Goal: Task Accomplishment & Management: Complete application form

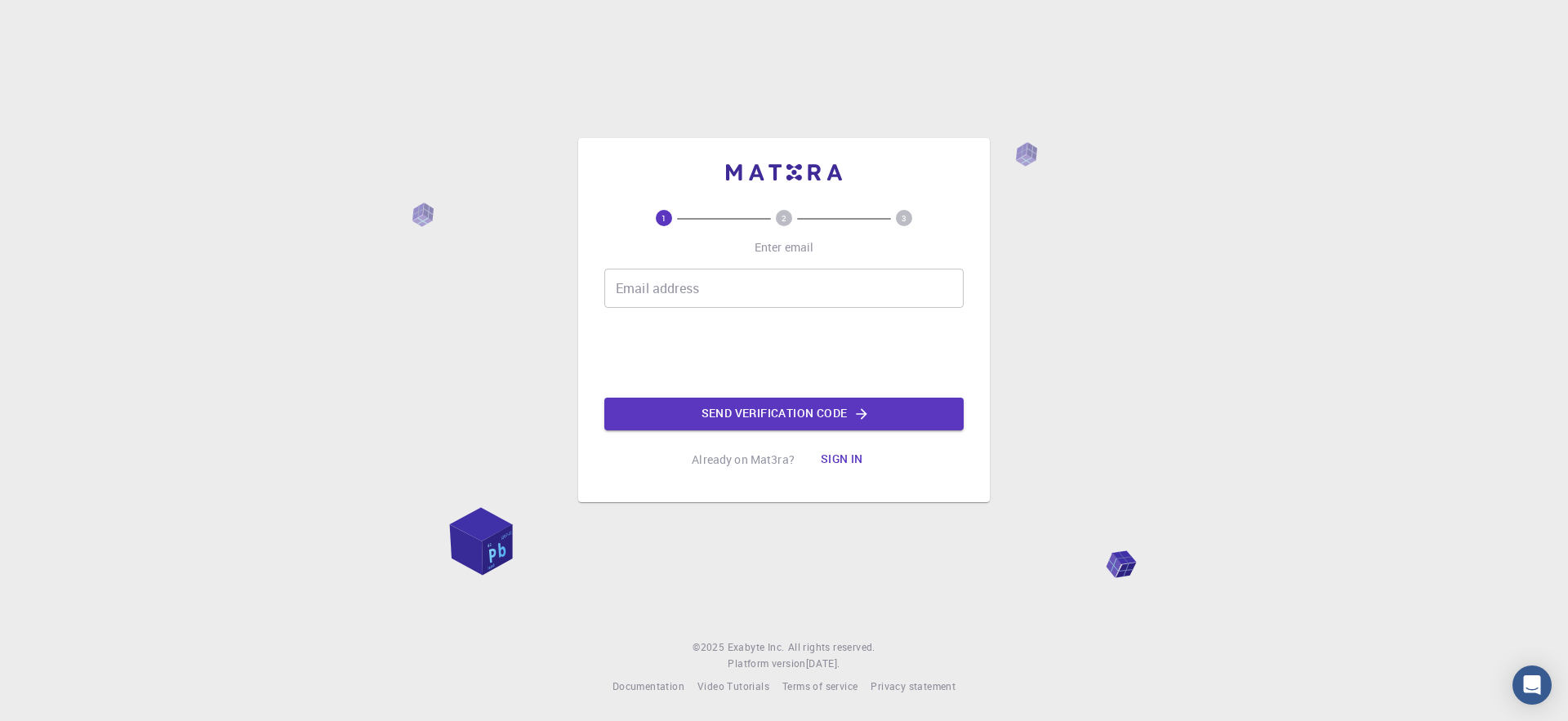
click at [702, 296] on input "Email address" at bounding box center [784, 289] width 359 height 39
type input "[EMAIL_ADDRESS][DOMAIN_NAME]"
click at [784, 412] on button "Send verification code" at bounding box center [784, 414] width 359 height 33
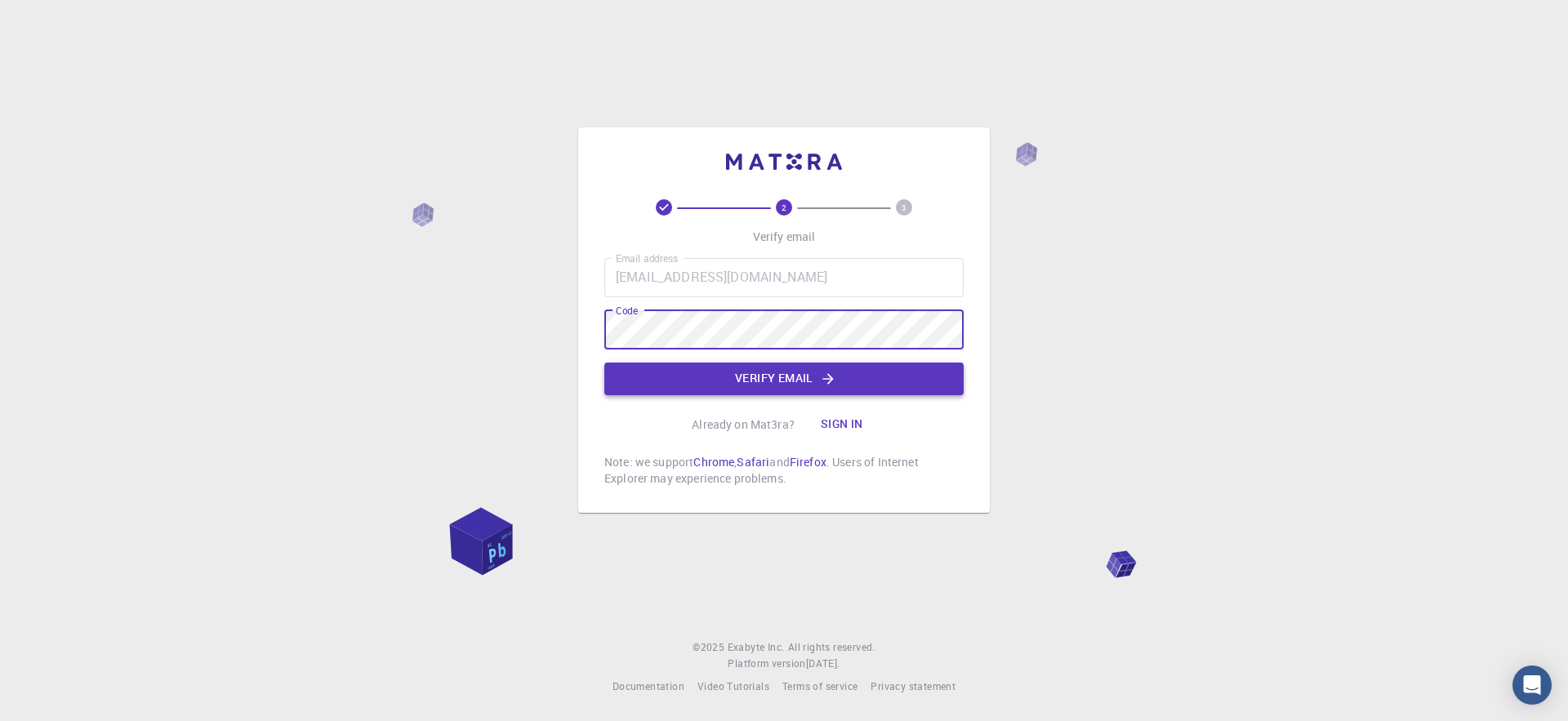
click at [801, 384] on button "Verify email" at bounding box center [784, 379] width 359 height 33
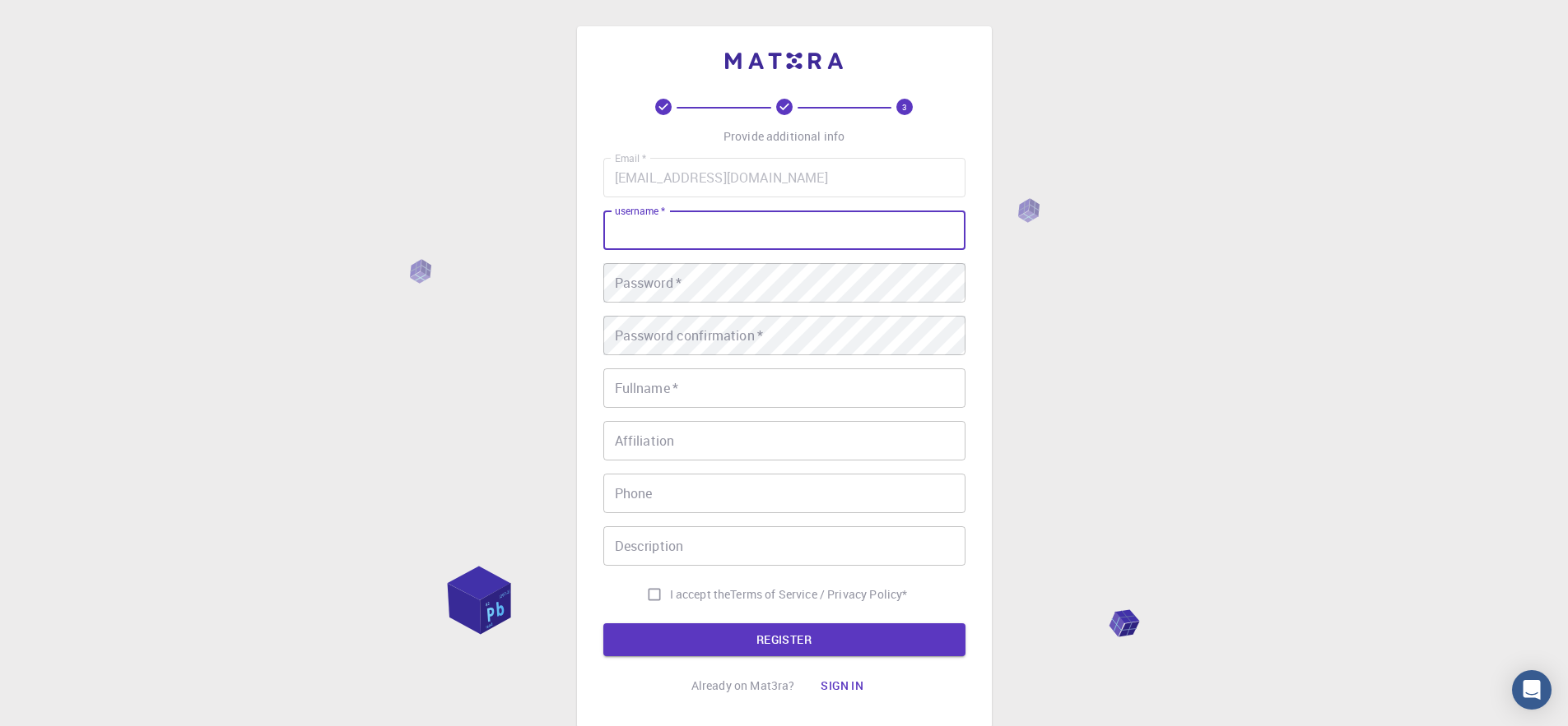
click at [724, 223] on input "username   *" at bounding box center [784, 230] width 362 height 40
type input "[PERSON_NAME]"
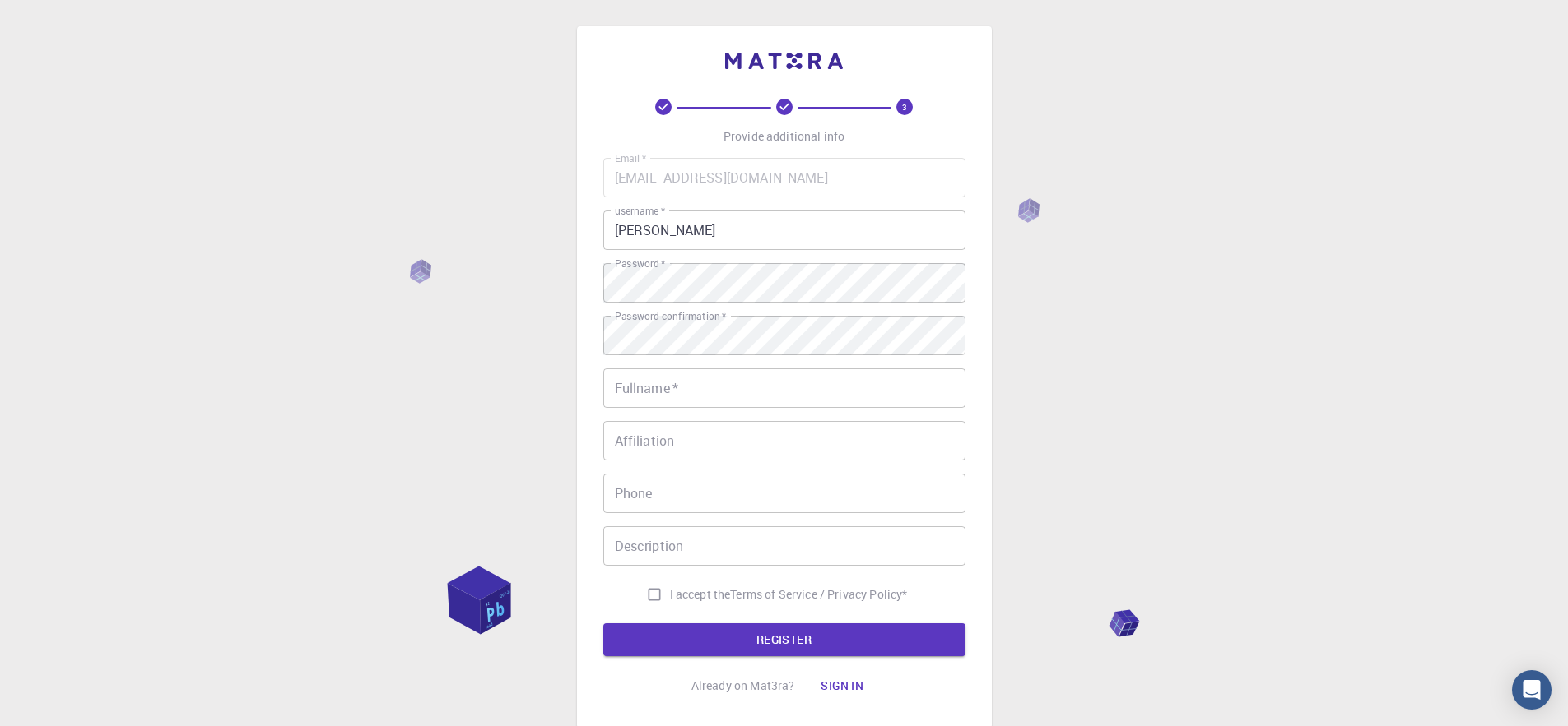
click at [708, 397] on input "Fullname   *" at bounding box center [784, 388] width 362 height 40
type input "[PERSON_NAME]"
click at [1094, 492] on div "3 Provide additional info Email   * [PERSON_NAME][EMAIL_ADDRESS][DOMAIN_NAME] E…" at bounding box center [784, 418] width 1568 height 838
click at [650, 595] on input "I accept the Terms of Service / Privacy Policy *" at bounding box center [653, 594] width 31 height 31
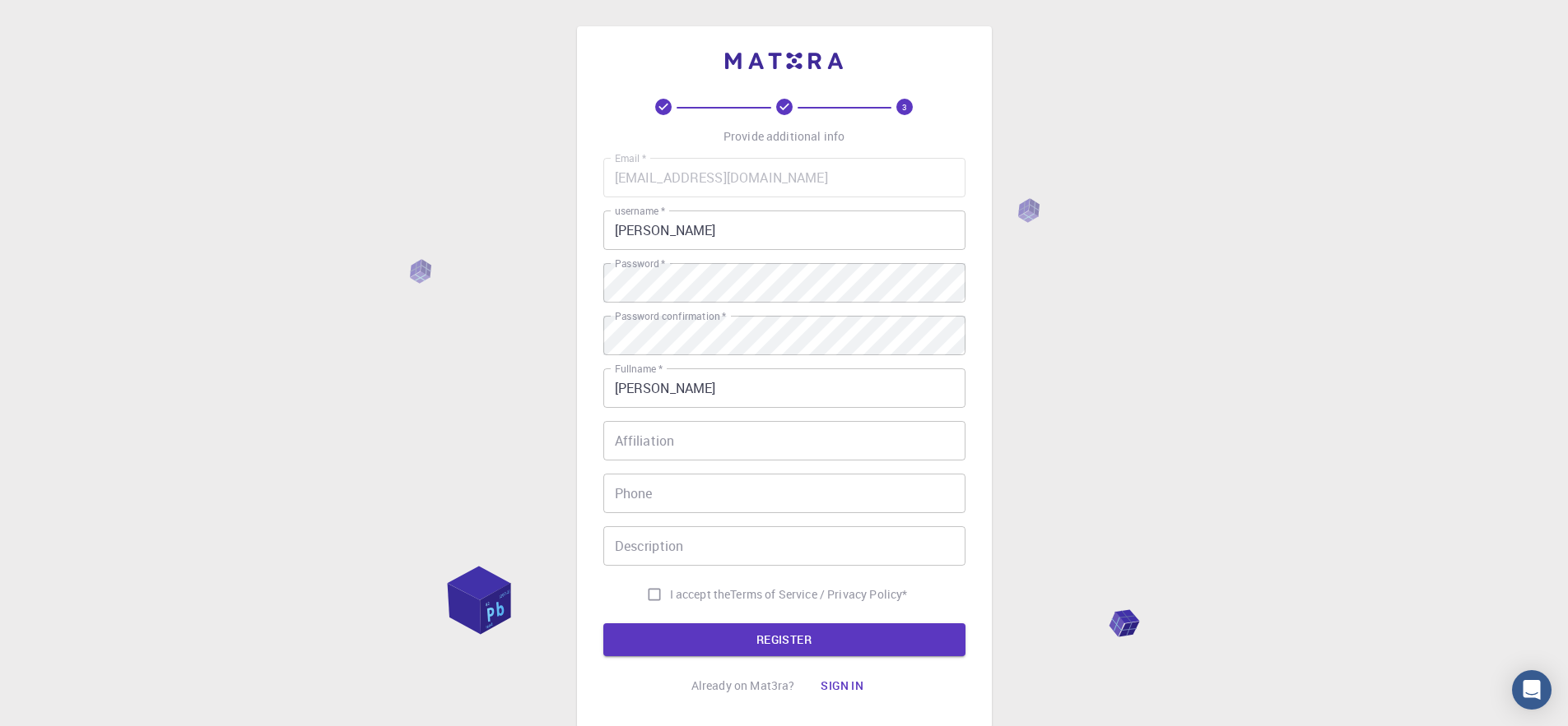
checkbox input "true"
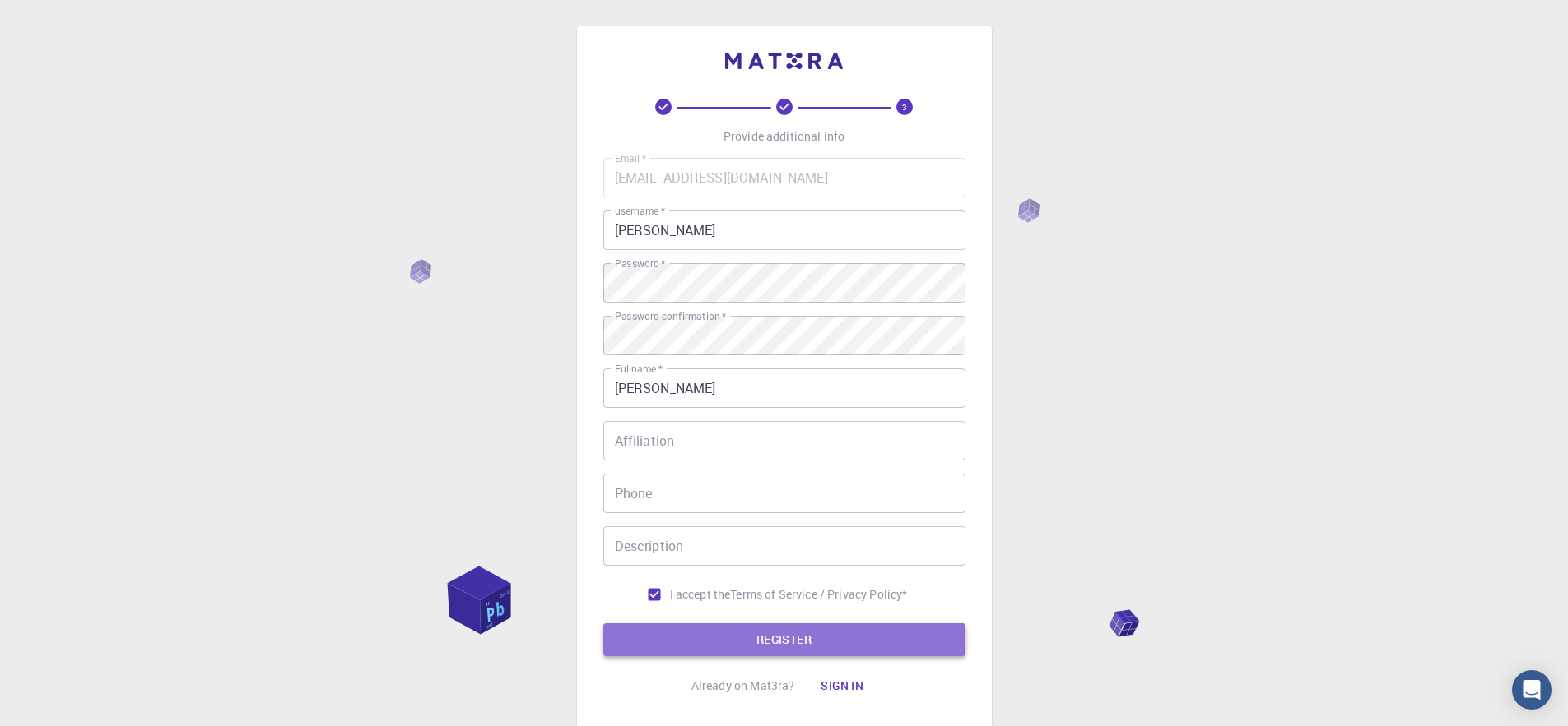
click at [775, 643] on button "REGISTER" at bounding box center [784, 640] width 362 height 33
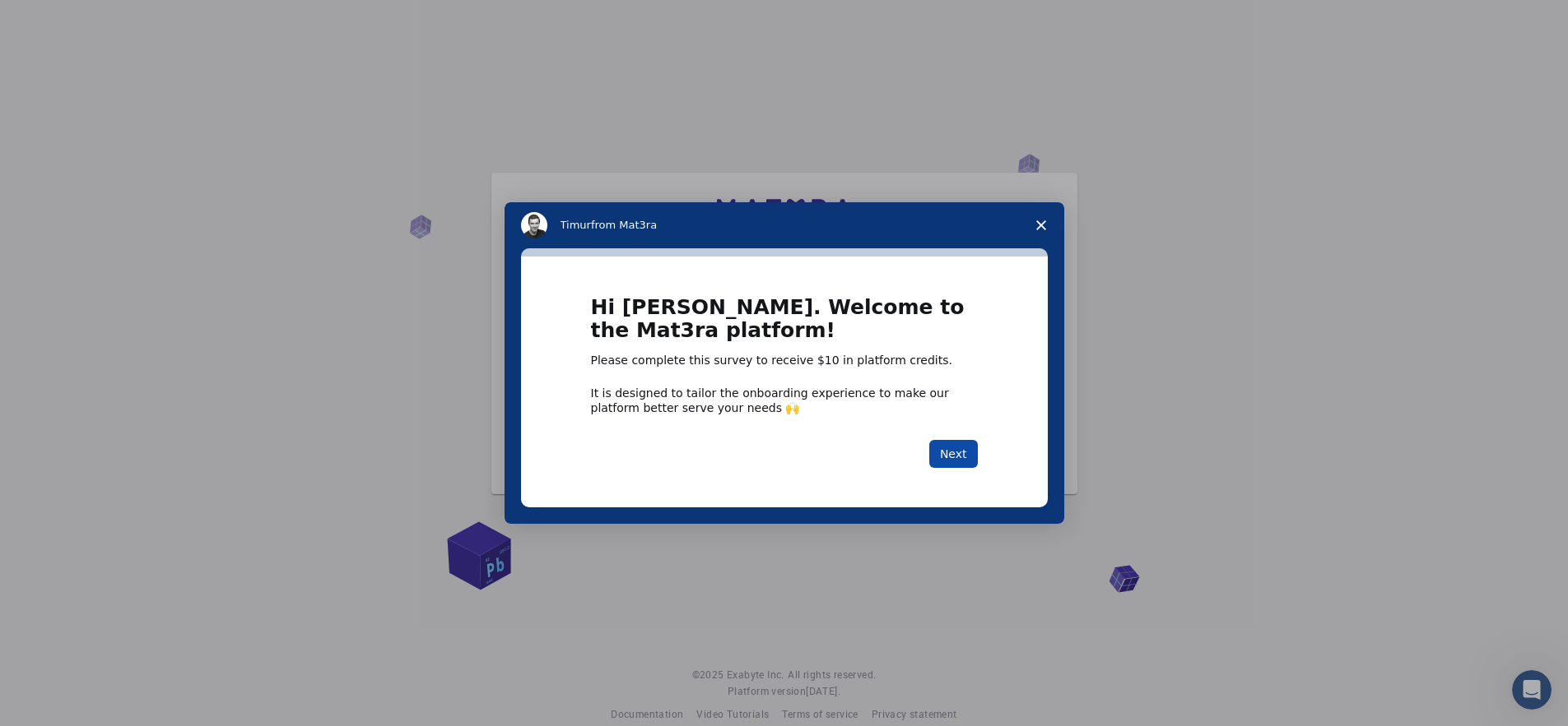
click at [949, 466] on button "Next" at bounding box center [953, 454] width 48 height 28
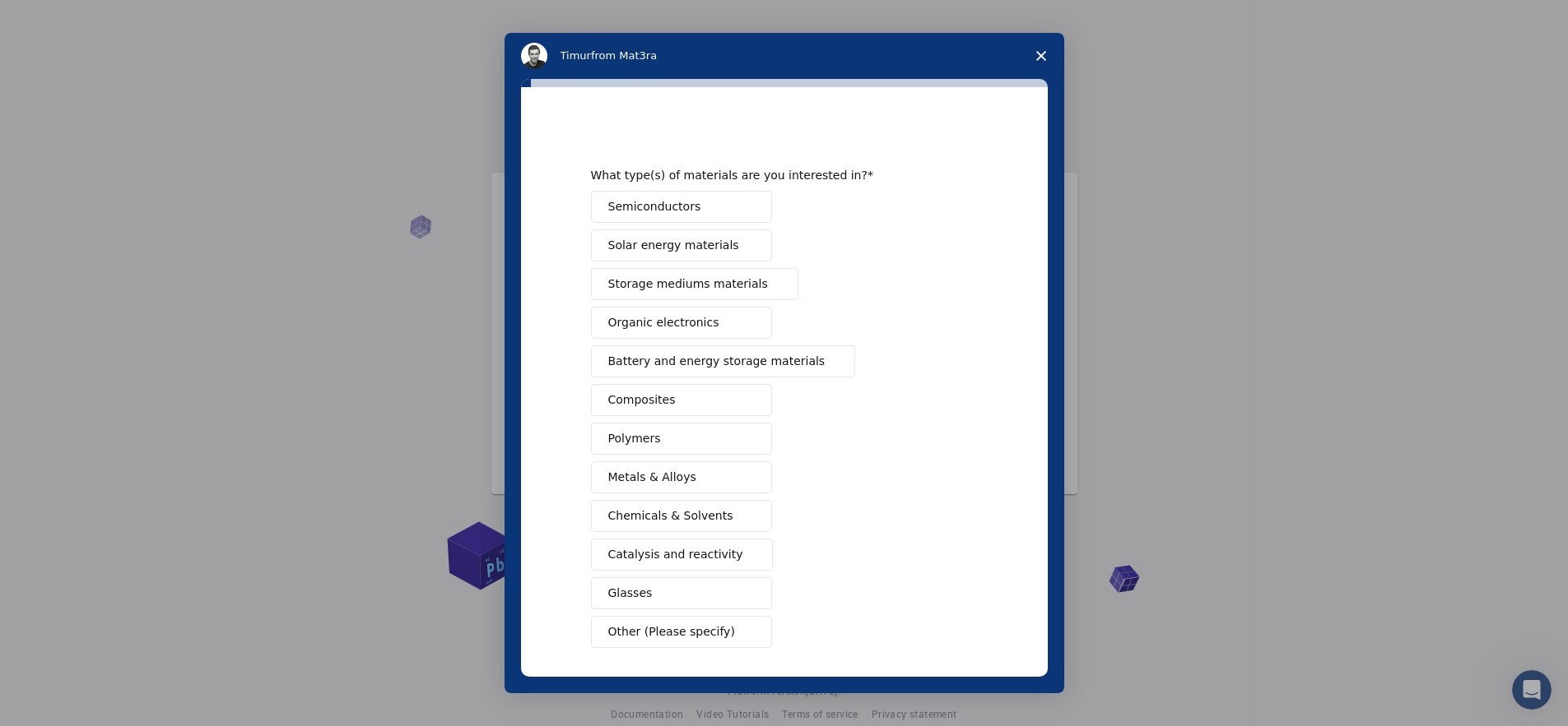
scroll to position [67, 0]
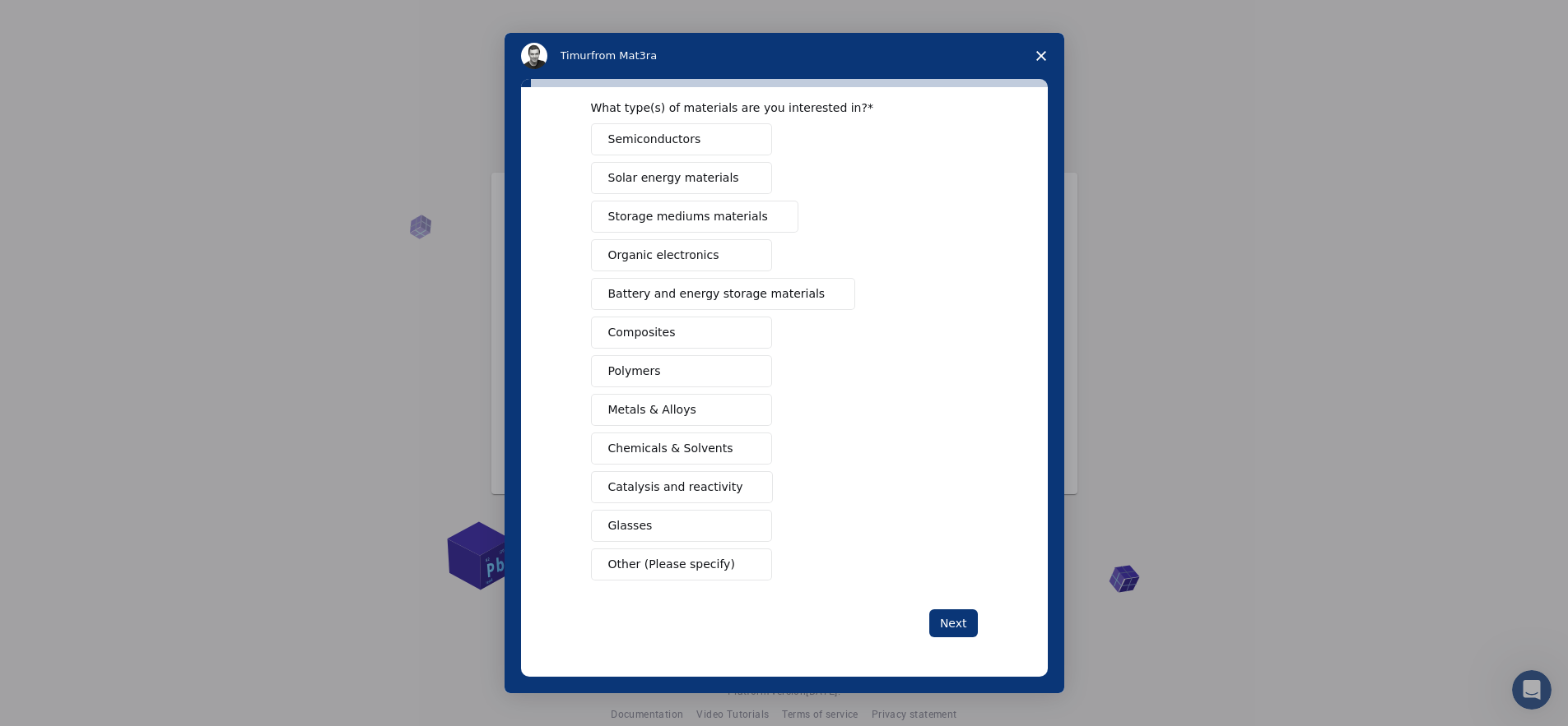
click at [650, 527] on button "Glasses" at bounding box center [681, 526] width 181 height 32
click at [954, 632] on button "Next" at bounding box center [953, 624] width 48 height 28
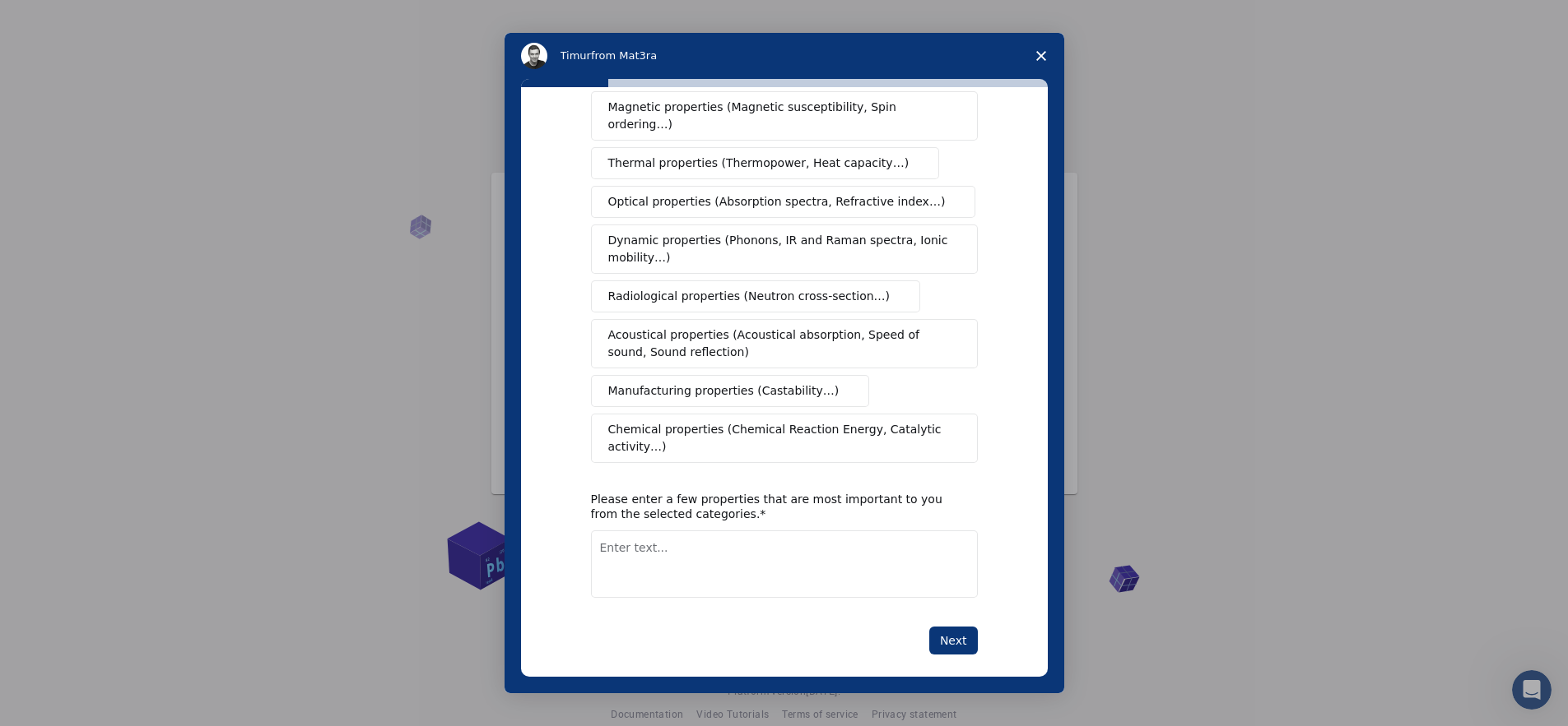
scroll to position [0, 0]
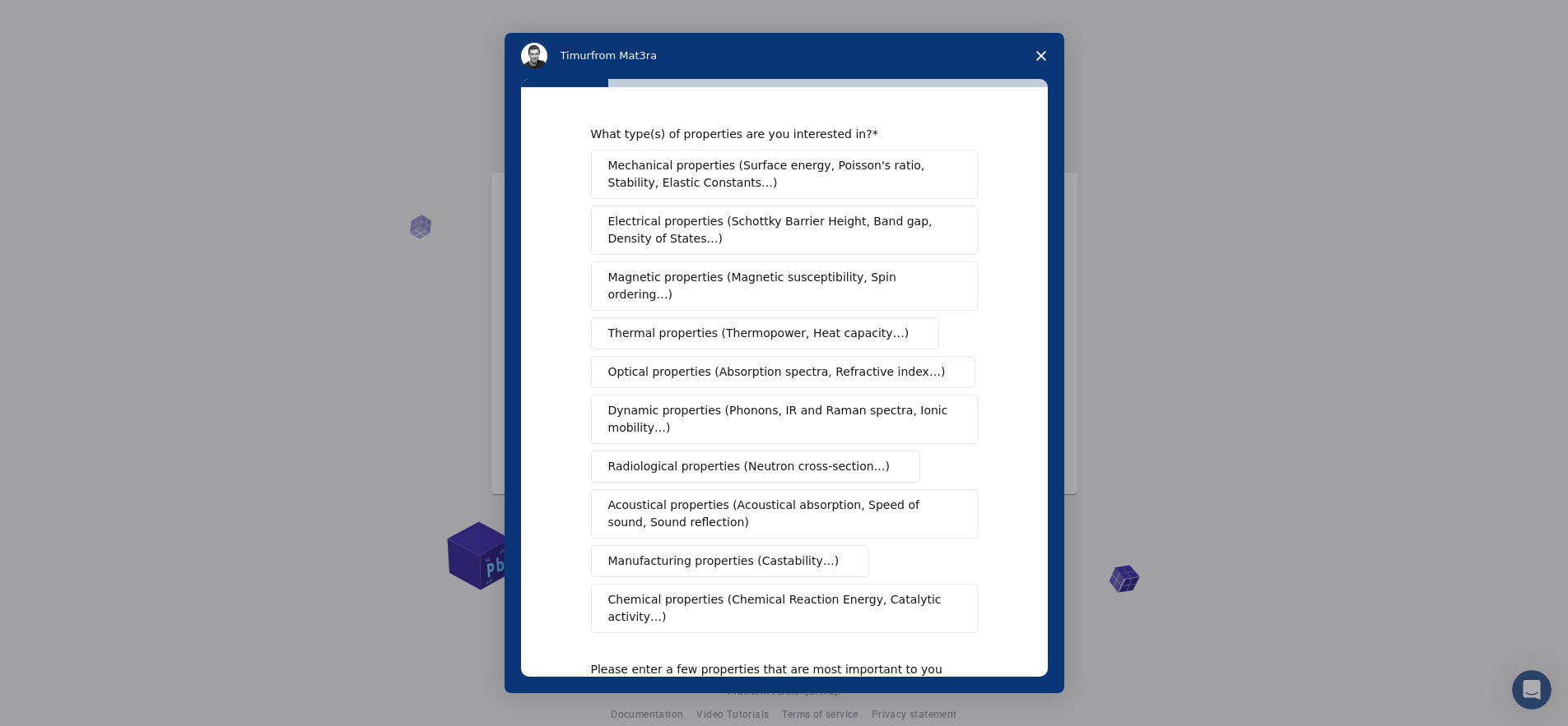
click at [762, 402] on span "Dynamic properties (Phonons, IR and Raman spectra, Ionic mobility…)" at bounding box center [778, 419] width 342 height 35
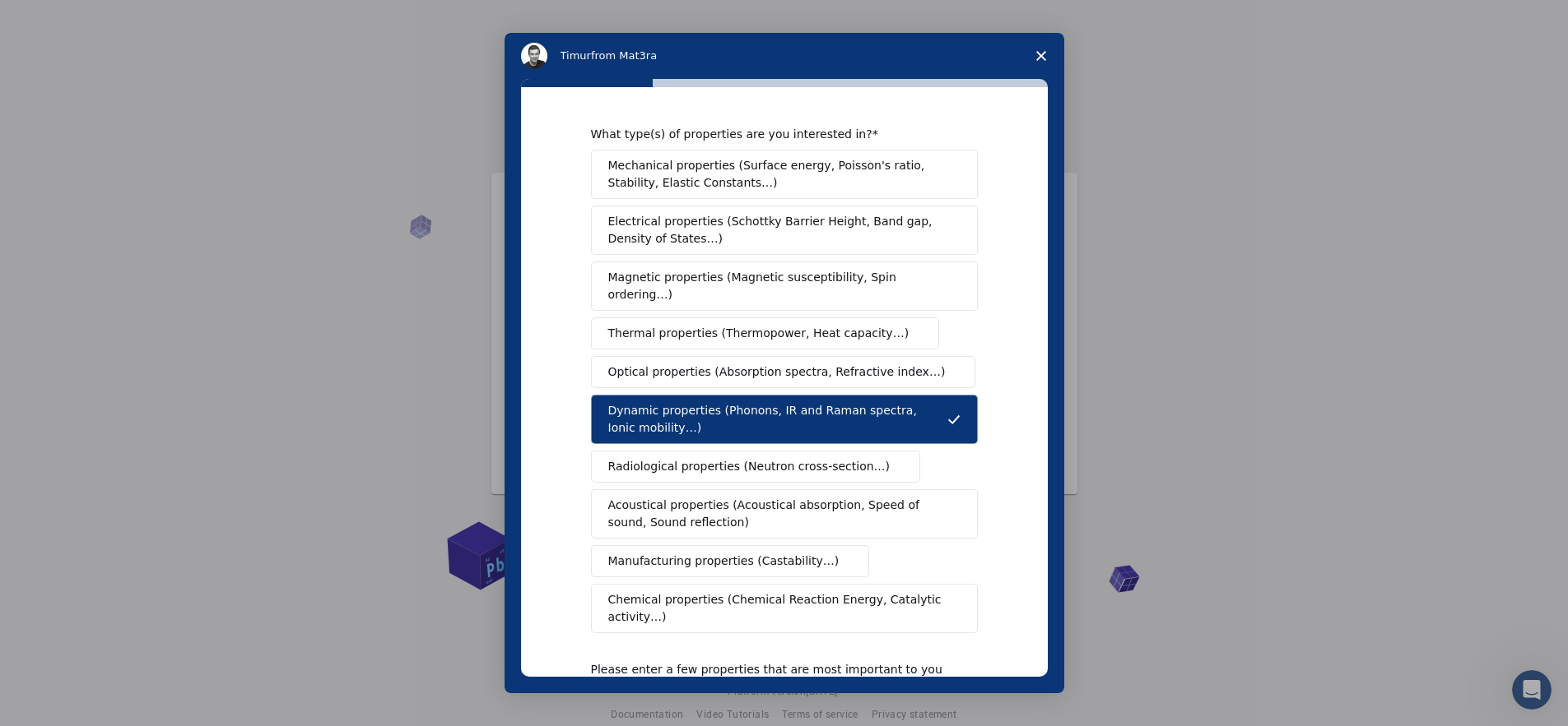
scroll to position [170, 0]
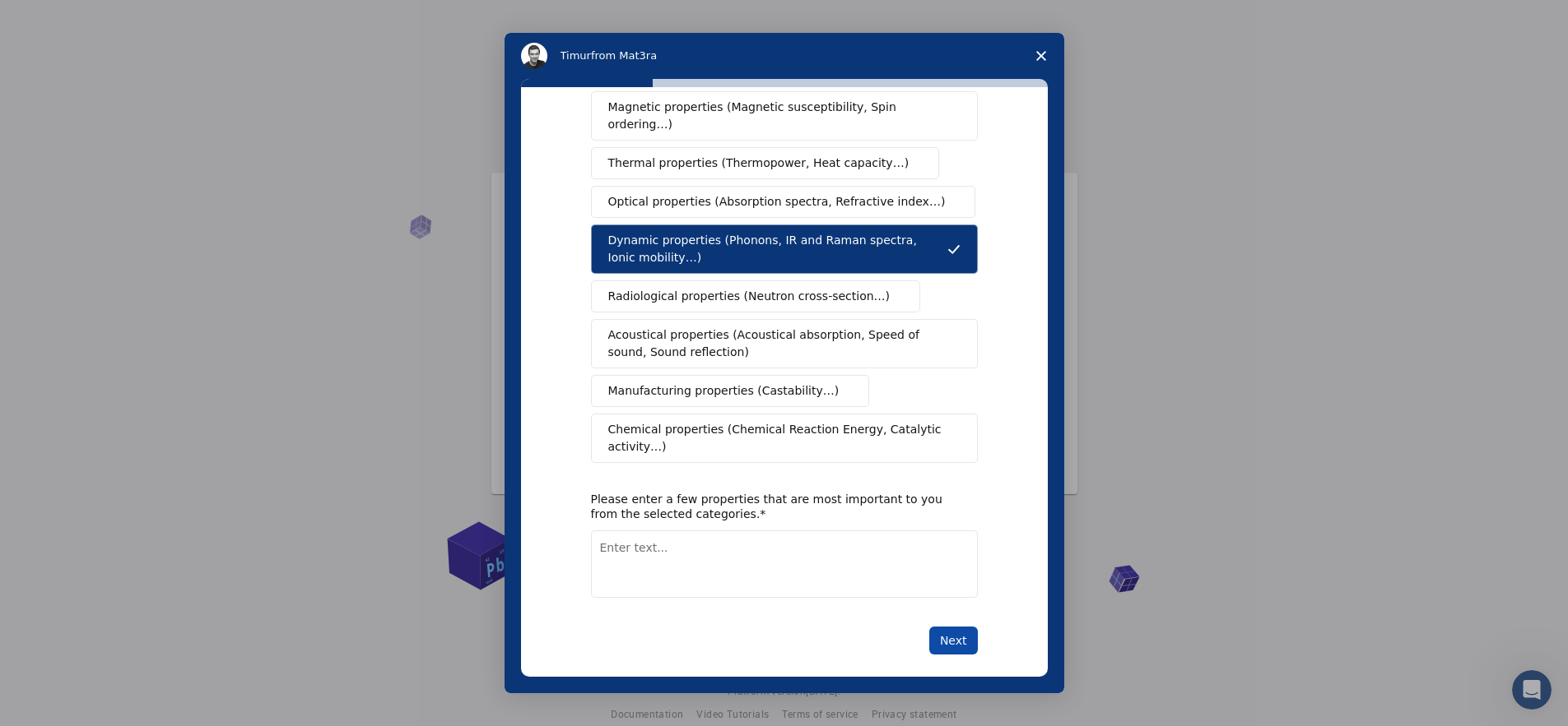
click at [950, 627] on button "Next" at bounding box center [953, 641] width 48 height 28
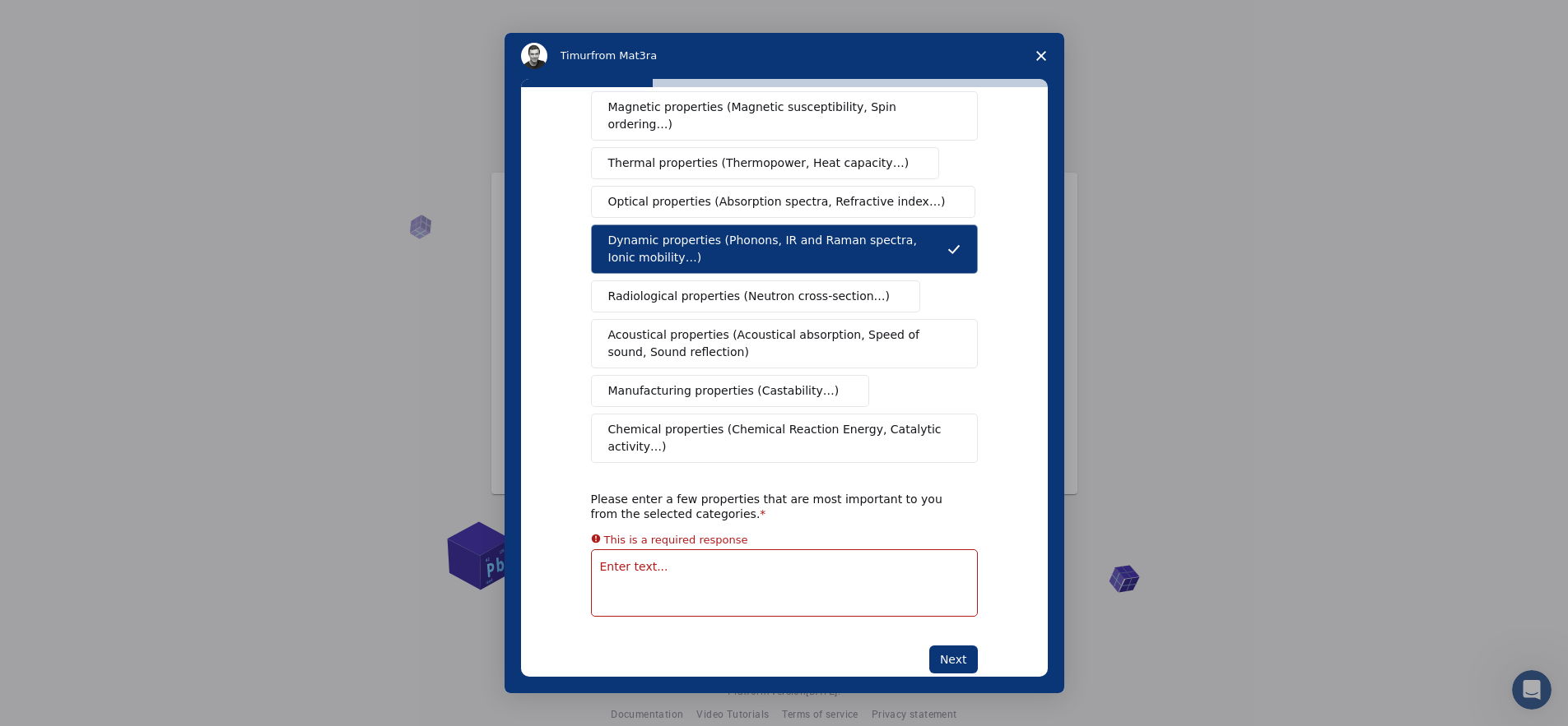
click at [781, 557] on textarea "Enter text..." at bounding box center [784, 583] width 386 height 67
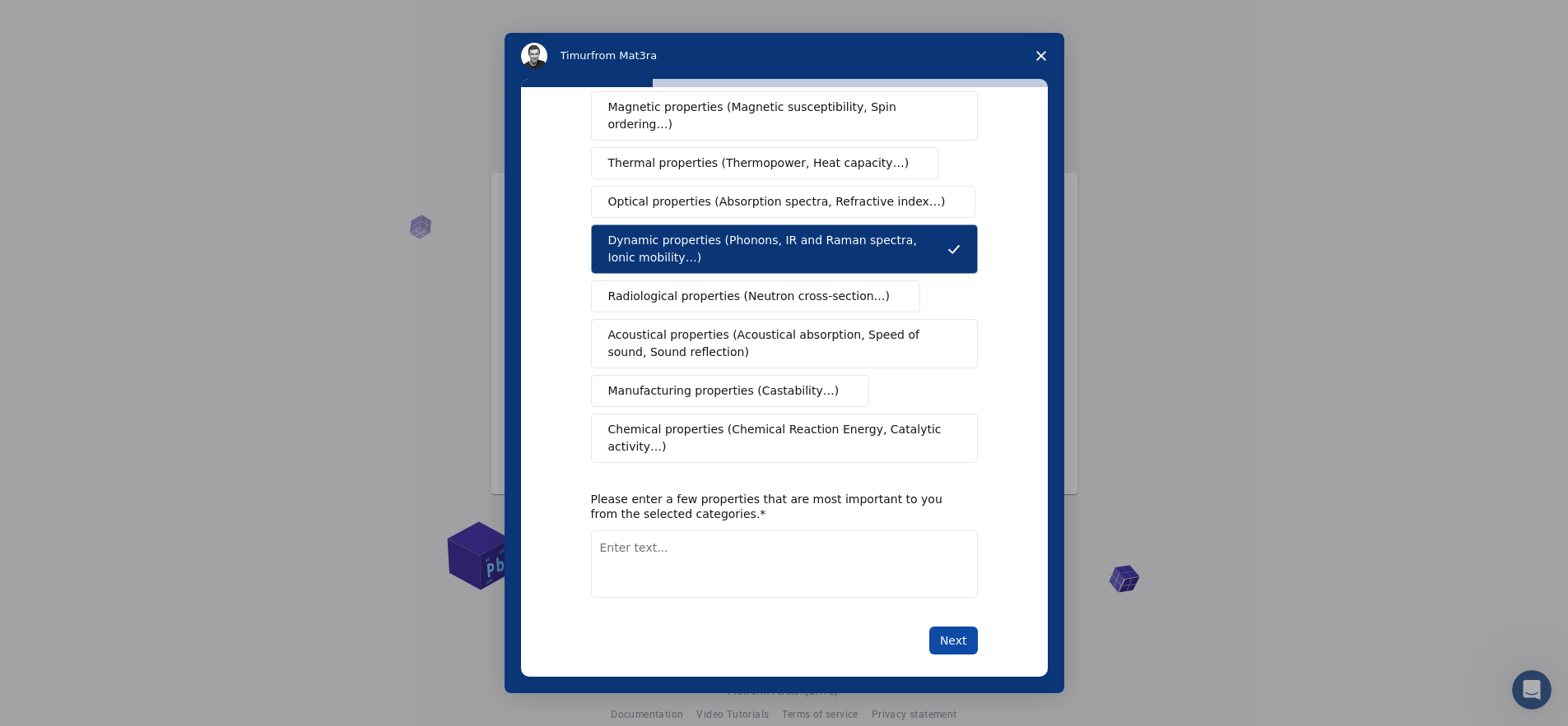
click at [948, 627] on button "Next" at bounding box center [953, 641] width 48 height 28
click at [759, 567] on textarea "Enter text..." at bounding box center [784, 564] width 386 height 67
type textarea "IR"
click at [946, 627] on button "Next" at bounding box center [953, 641] width 48 height 28
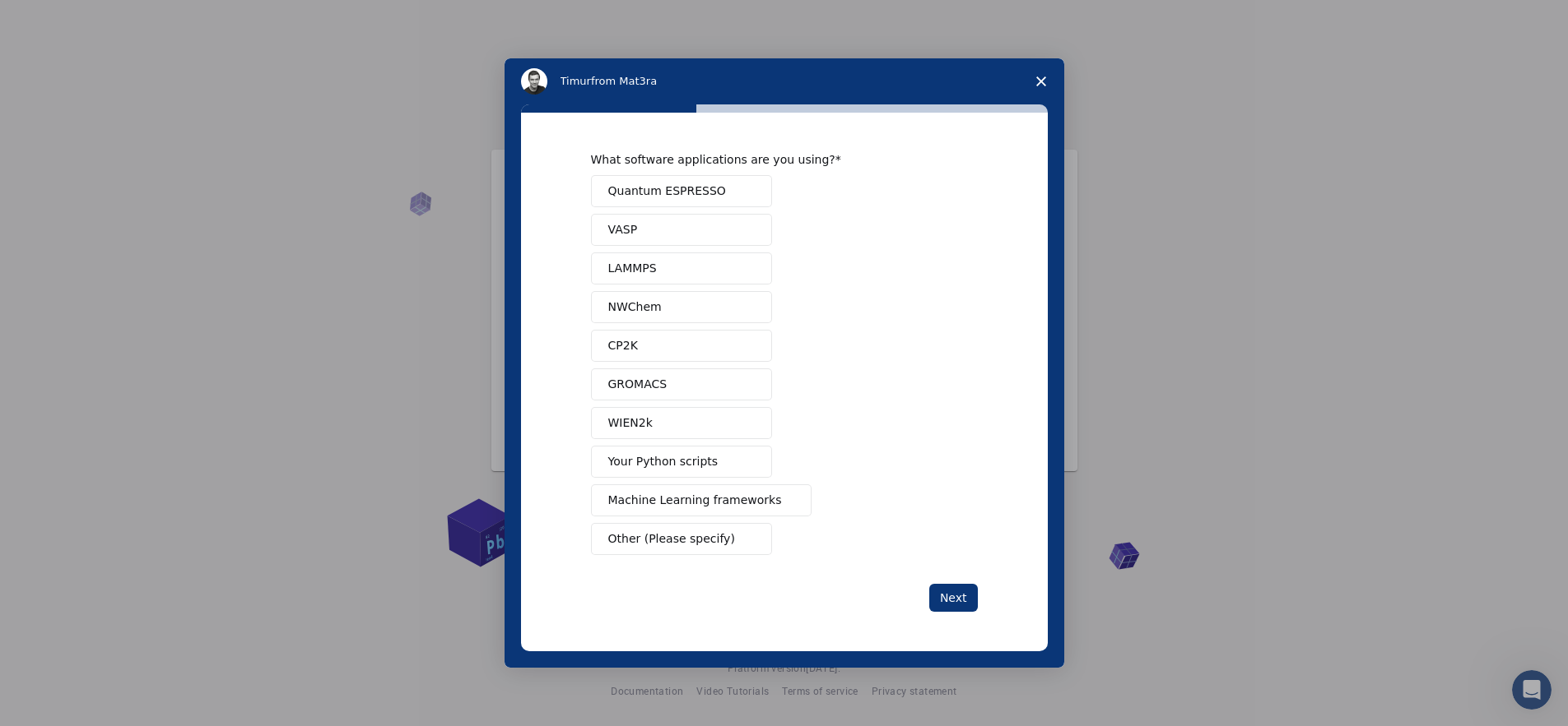
scroll to position [0, 0]
click at [683, 472] on button "Your Python scripts" at bounding box center [681, 462] width 181 height 32
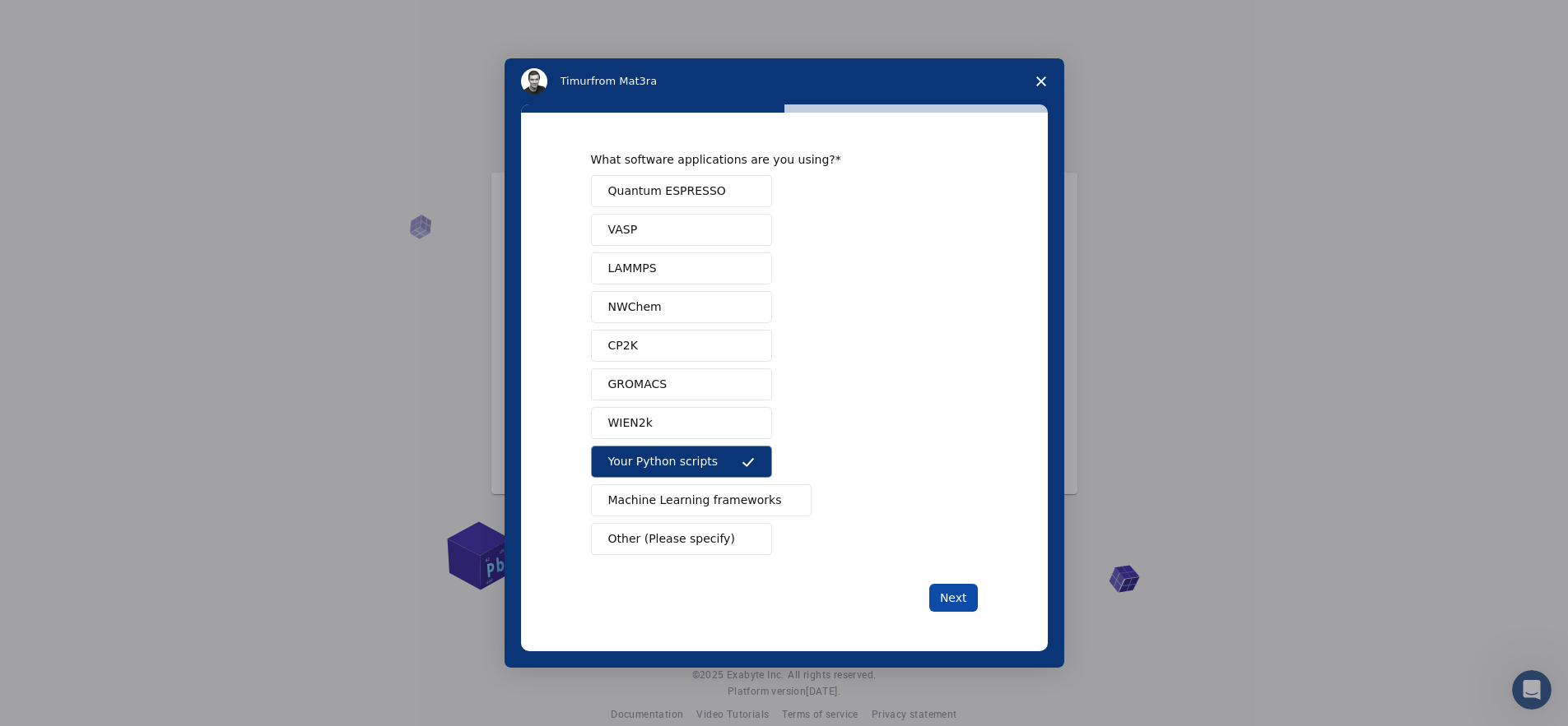
click at [946, 610] on button "Next" at bounding box center [953, 598] width 48 height 28
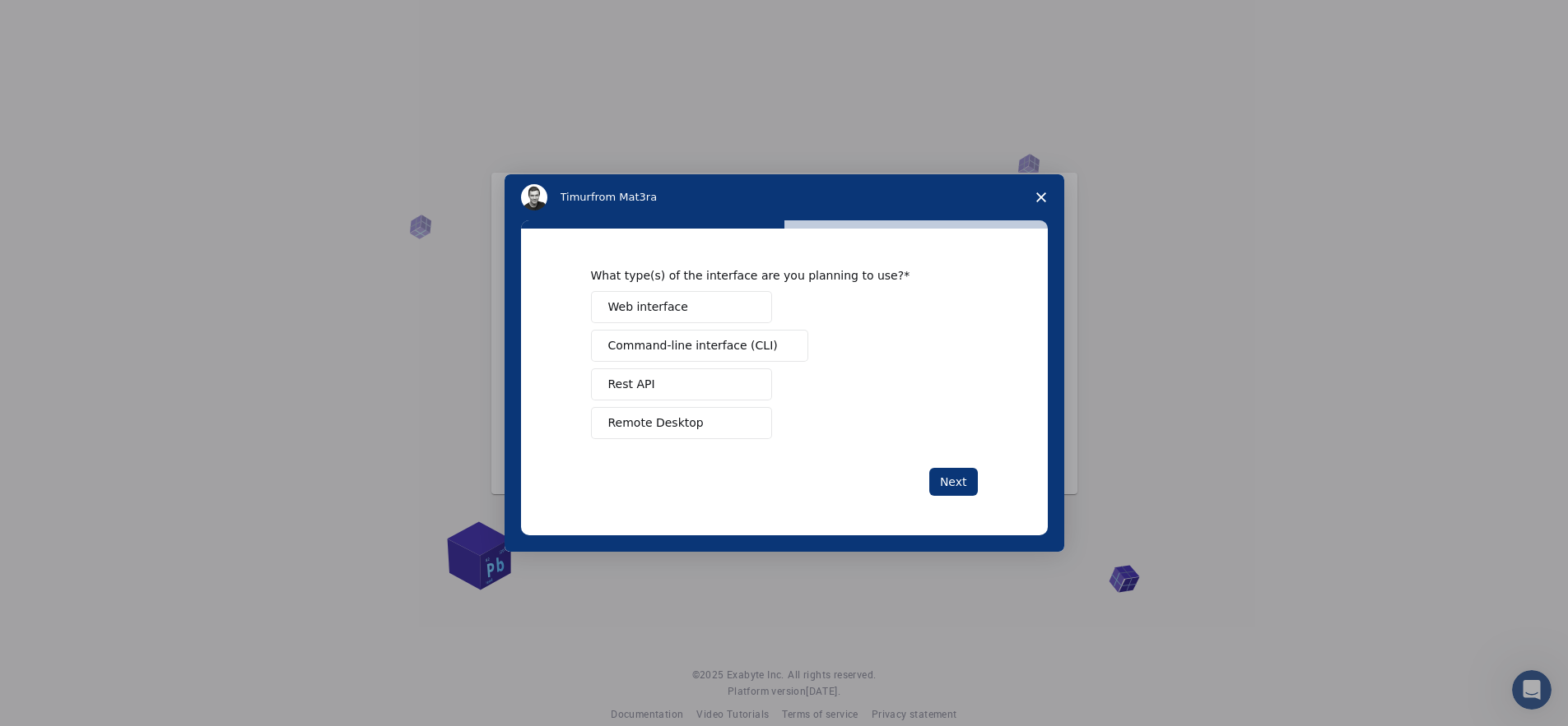
click at [742, 316] on button "Web interface" at bounding box center [681, 308] width 181 height 32
click at [969, 469] on button "Next" at bounding box center [953, 483] width 48 height 28
click at [683, 291] on div "What type of work are you involved in? Manage a team Perform research Teach Oth…" at bounding box center [784, 353] width 386 height 171
click at [682, 306] on span "Manage a team" at bounding box center [652, 307] width 90 height 17
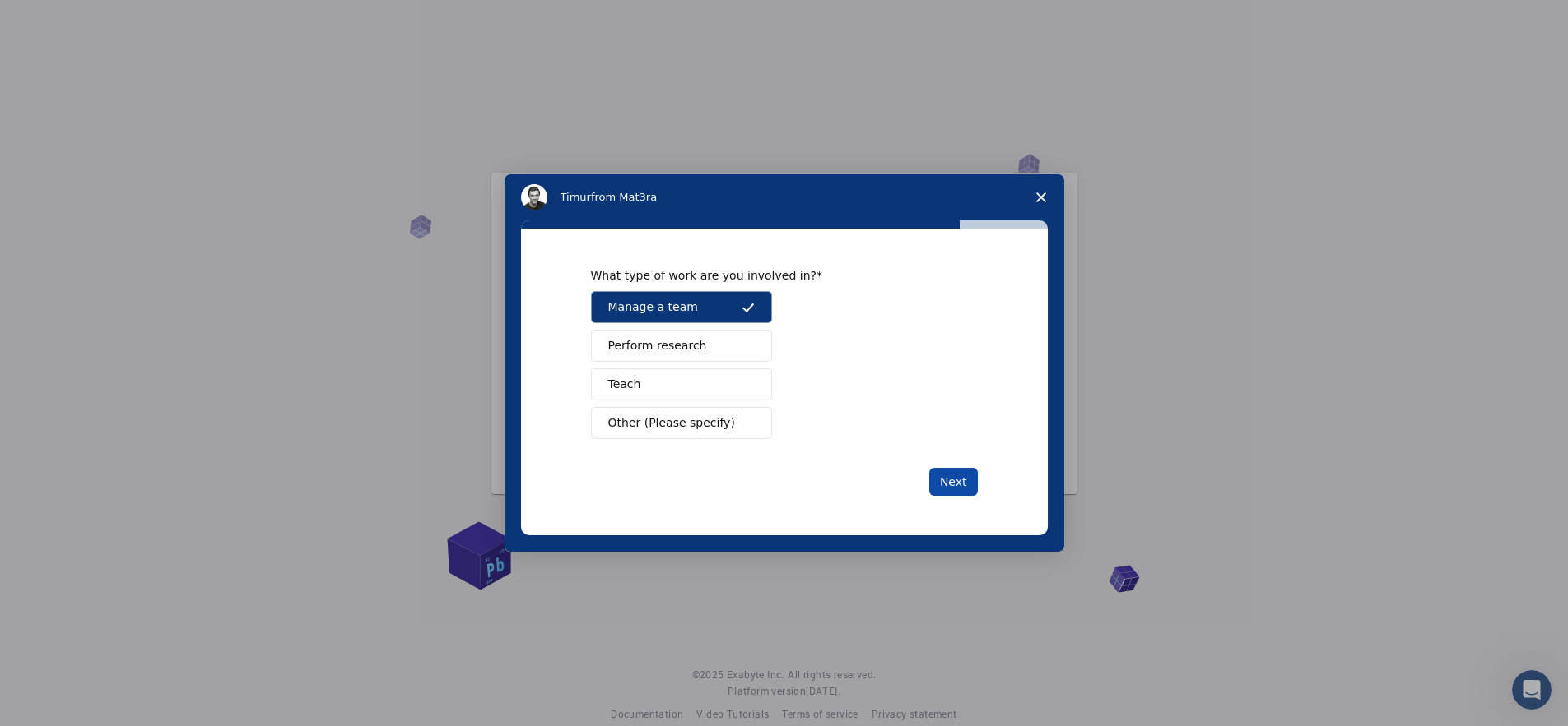
click at [950, 482] on button "Next" at bounding box center [953, 483] width 48 height 28
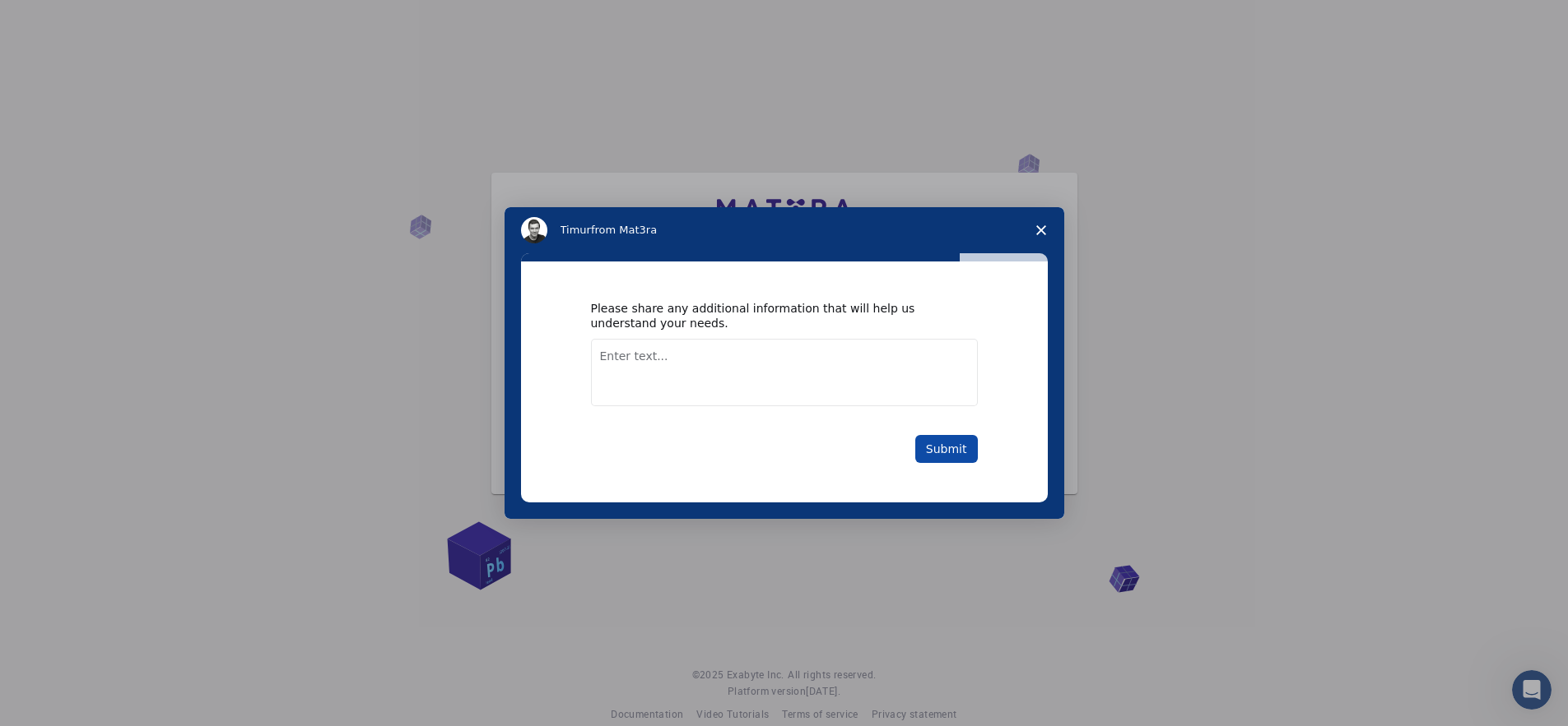
click at [935, 442] on button "Submit" at bounding box center [946, 450] width 62 height 28
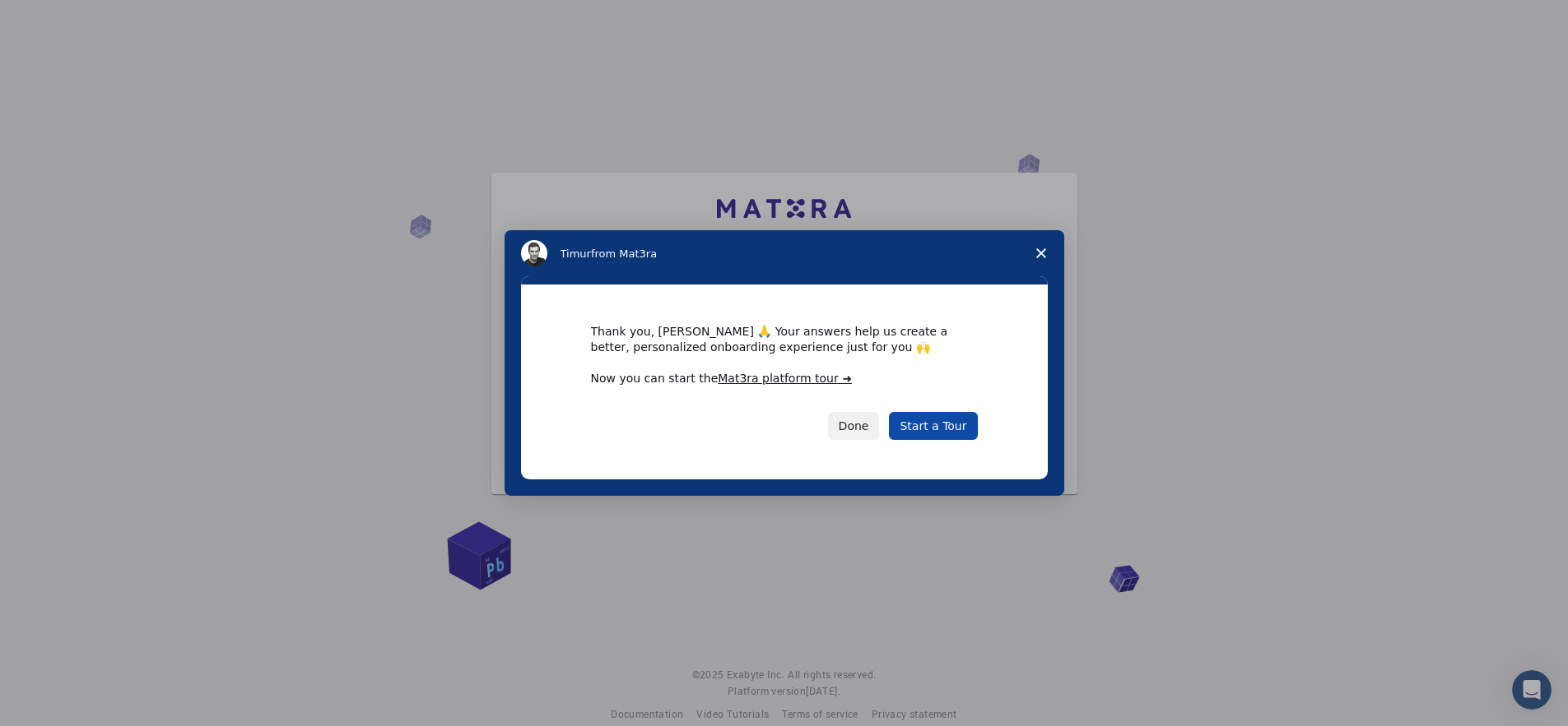
click at [940, 416] on link "Start a Tour" at bounding box center [933, 426] width 88 height 28
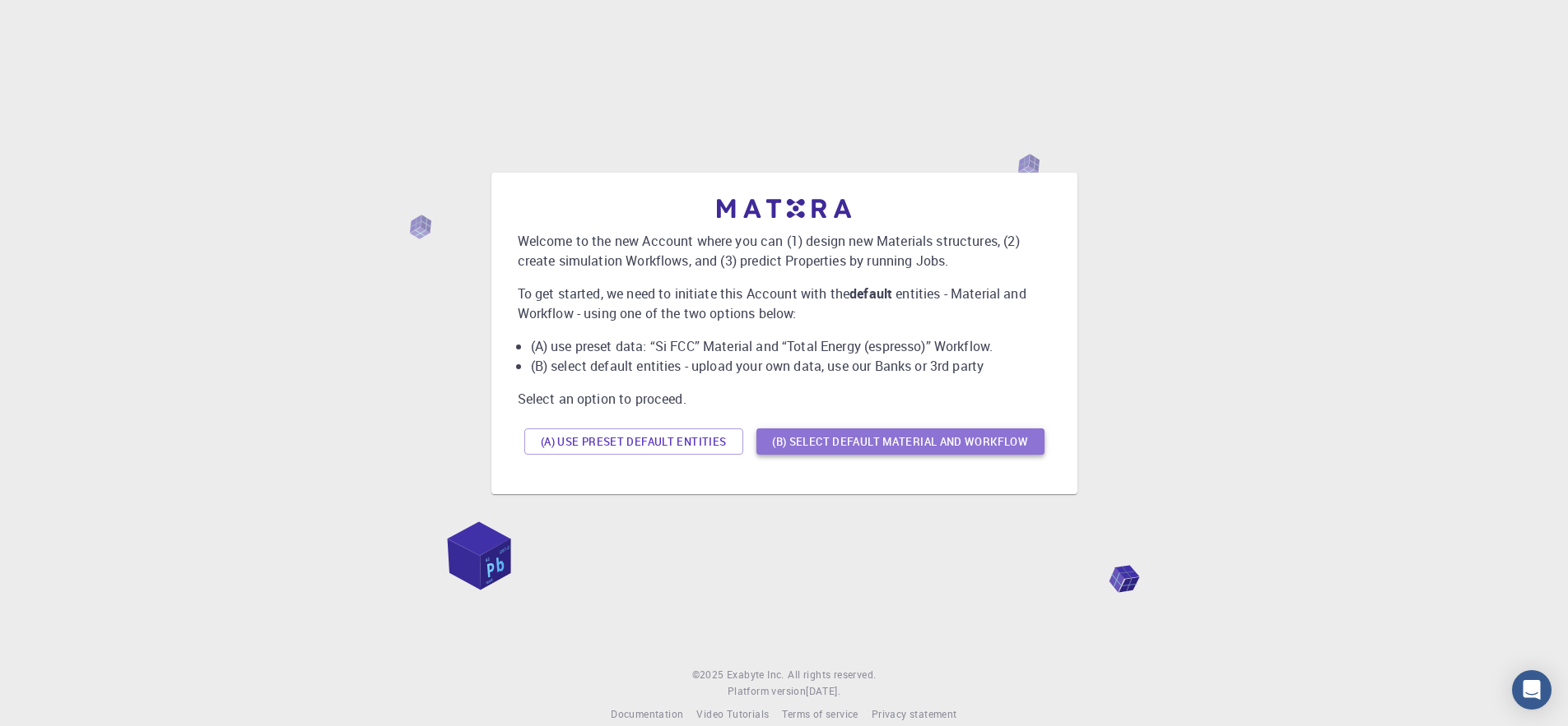
click at [894, 453] on button "(B) Select default material and workflow" at bounding box center [900, 442] width 288 height 27
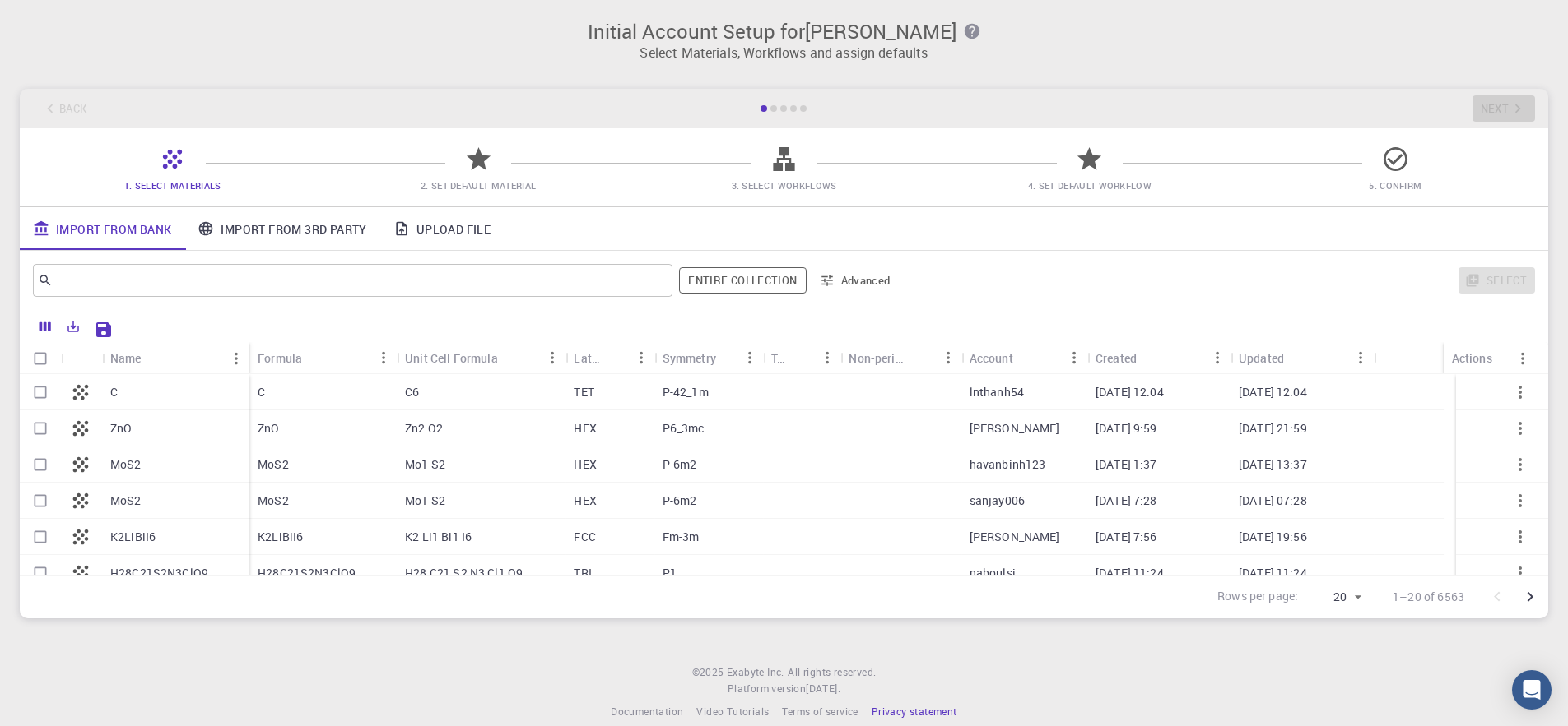
click at [910, 712] on span "Privacy statement" at bounding box center [914, 712] width 85 height 13
click at [41, 387] on input "Select row" at bounding box center [40, 392] width 31 height 31
checkbox input "true"
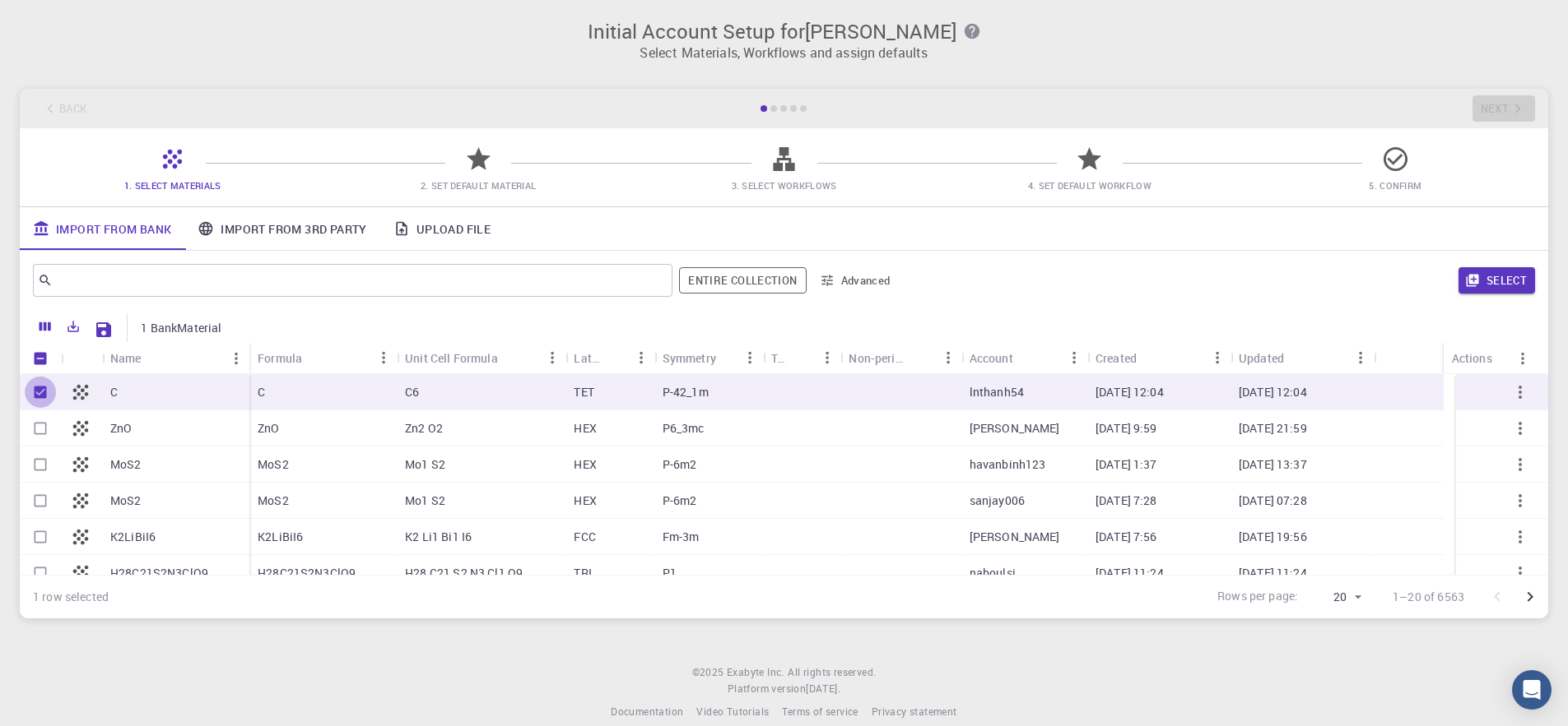
click at [41, 387] on input "Unselect row" at bounding box center [40, 392] width 31 height 31
checkbox input "false"
